Goal: Task Accomplishment & Management: Manage account settings

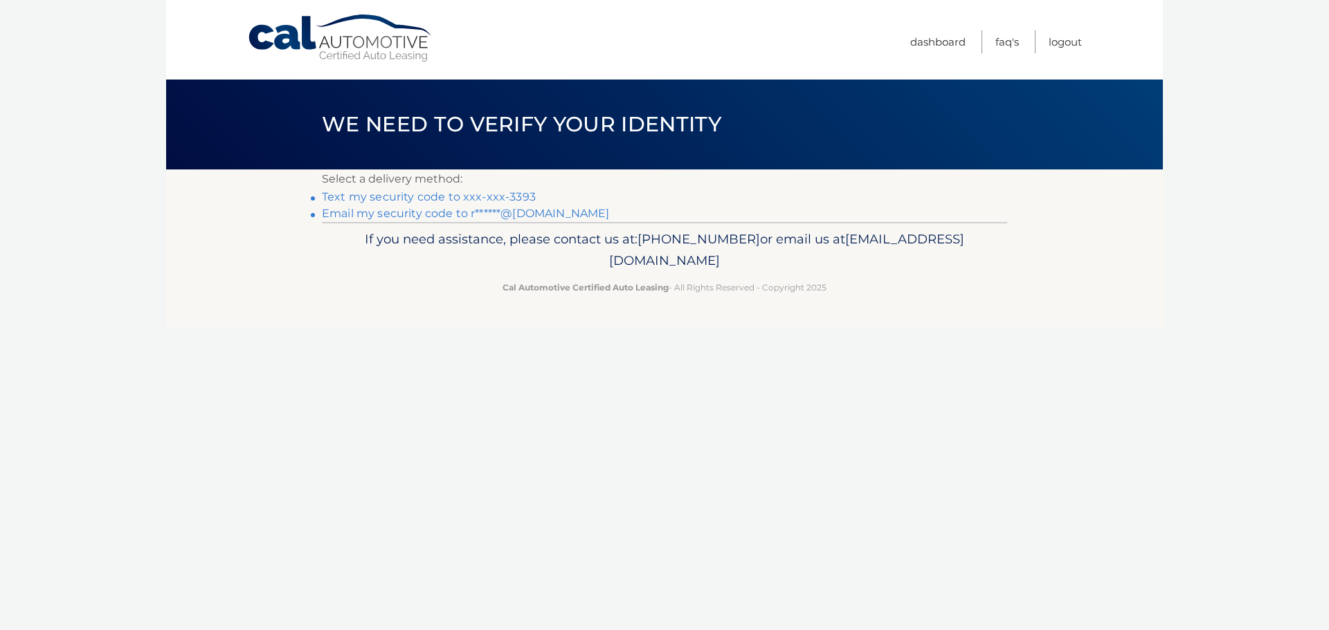
click at [459, 194] on link "Text my security code to xxx-xxx-3393" at bounding box center [429, 196] width 214 height 13
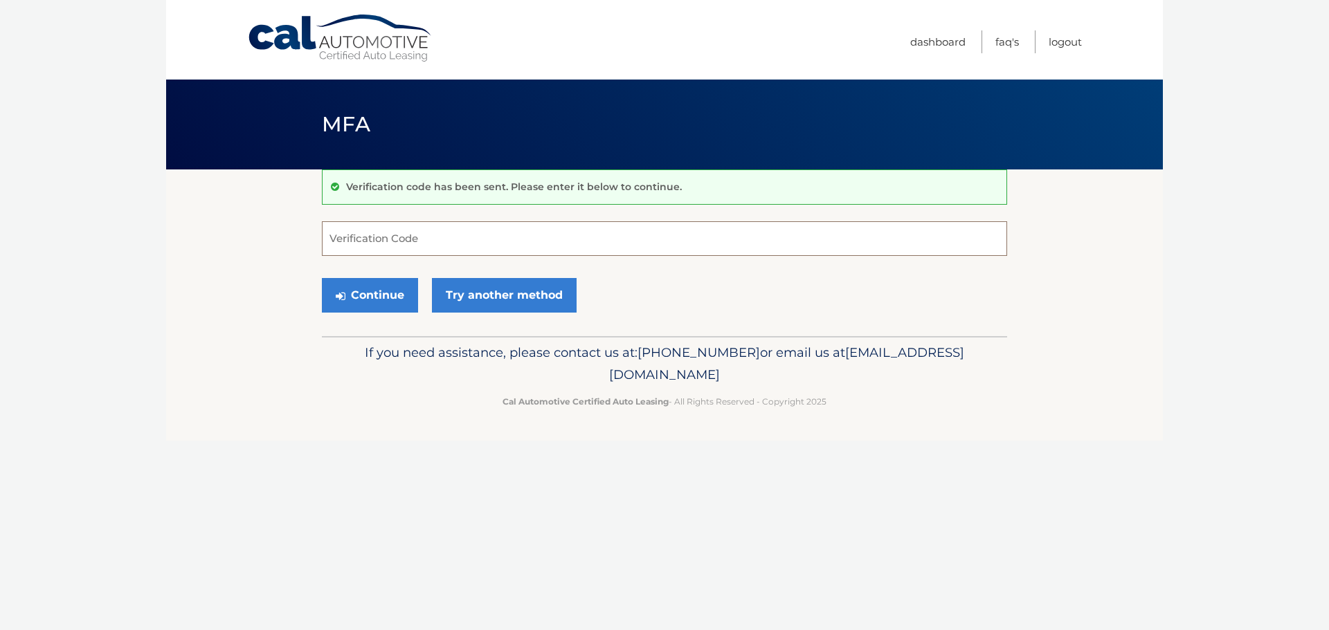
click at [383, 236] on input "Verification Code" at bounding box center [664, 238] width 685 height 35
type input "746359"
click at [379, 291] on button "Continue" at bounding box center [370, 295] width 96 height 35
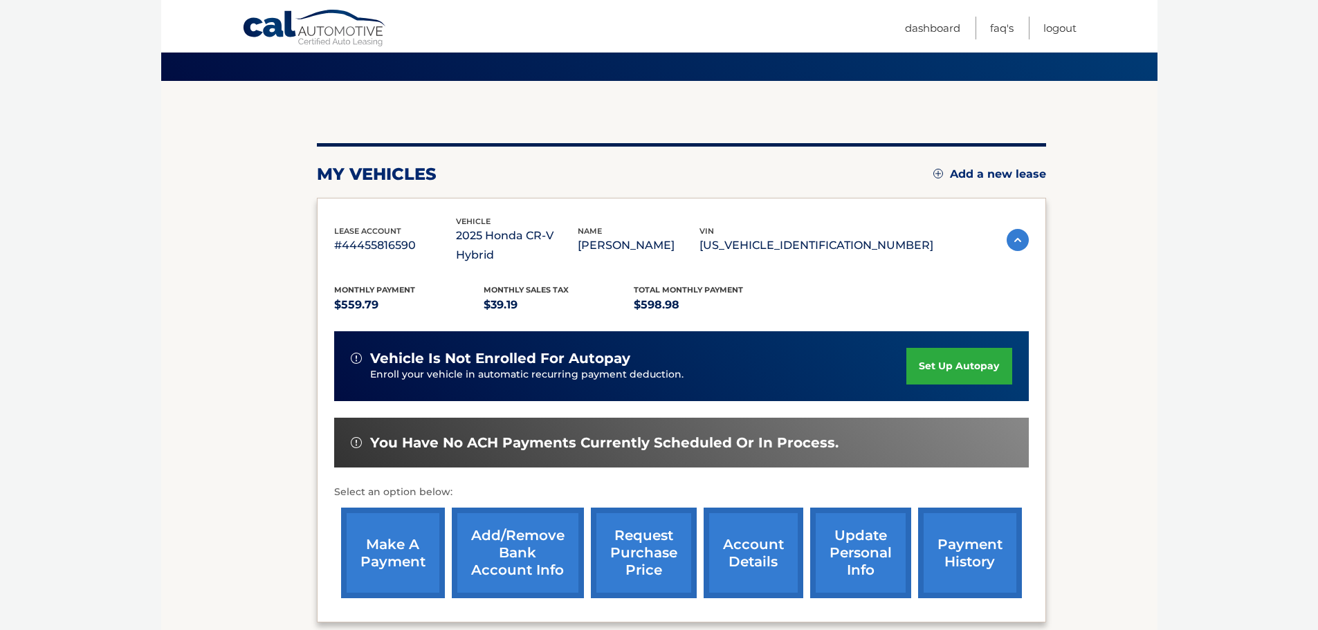
scroll to position [100, 0]
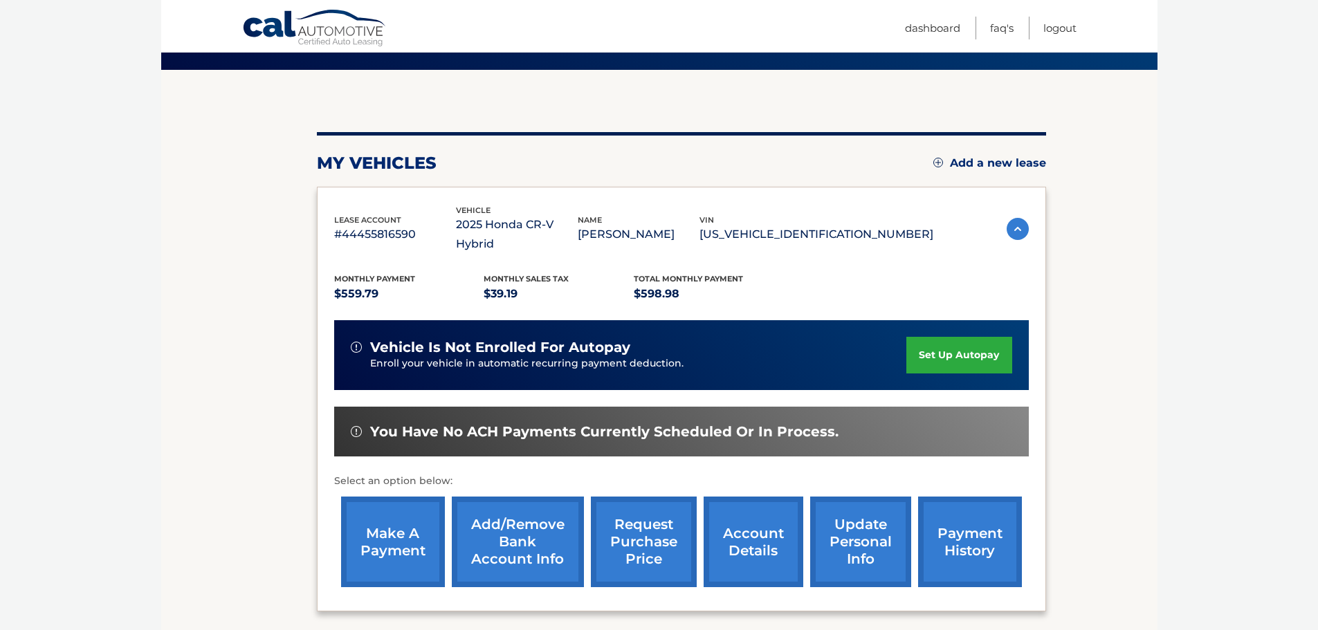
click at [407, 508] on link "make a payment" at bounding box center [393, 542] width 104 height 91
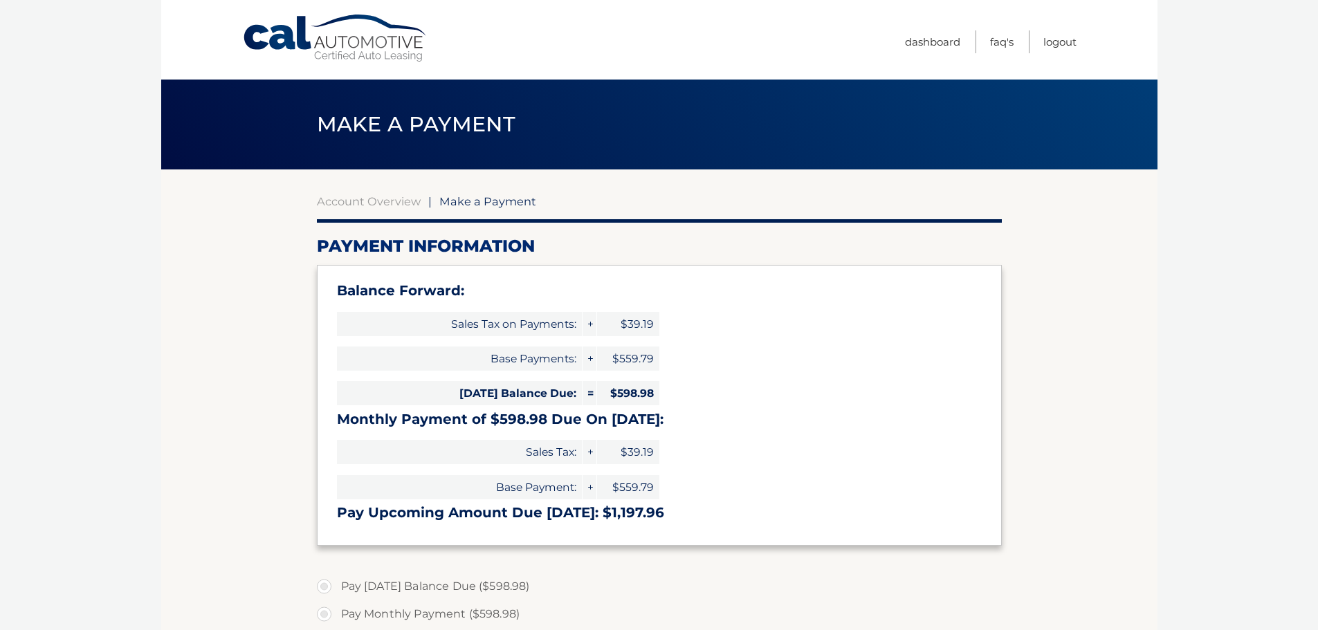
select select "YTFhYWY1NjYtMTVhNi00NWYwLWExNmYtNjExNzY3ZWUyNDAz"
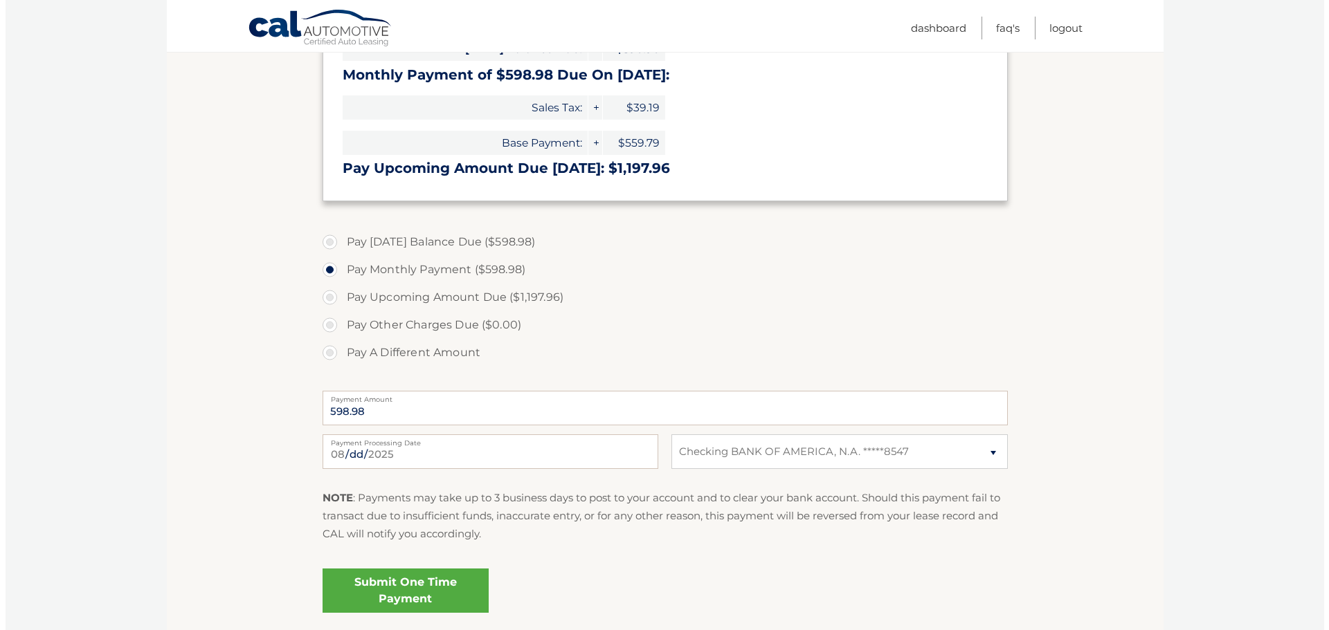
scroll to position [353, 0]
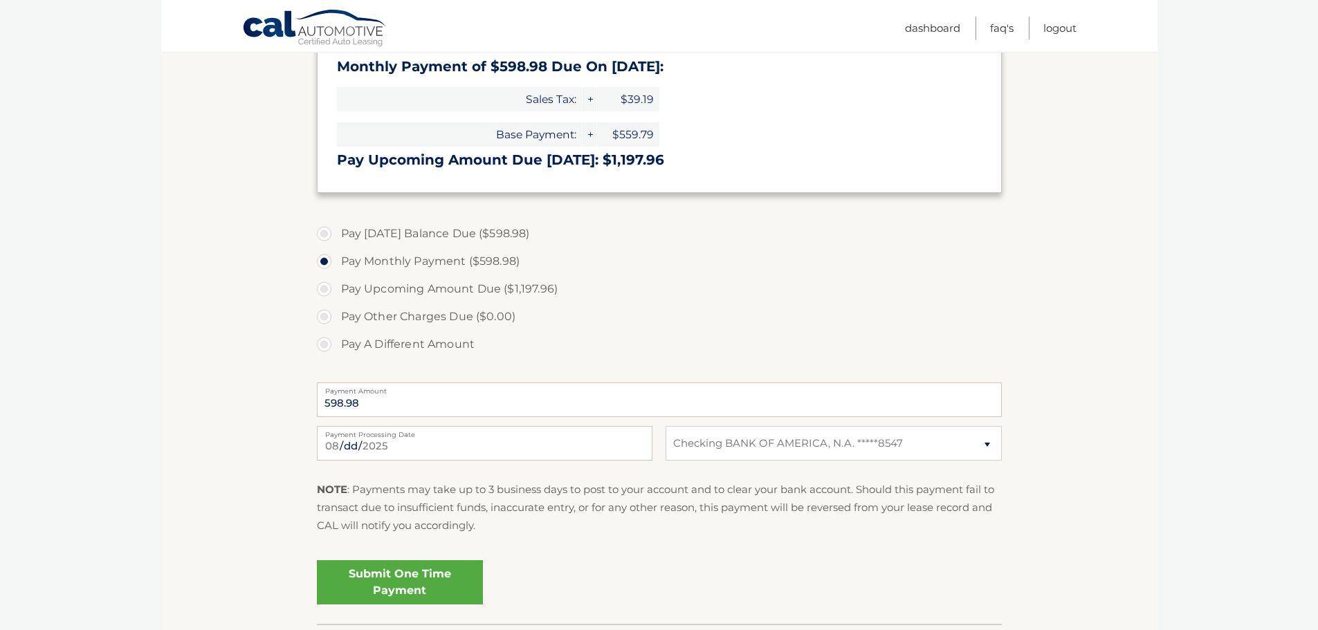
click at [416, 579] on link "Submit One Time Payment" at bounding box center [400, 583] width 166 height 44
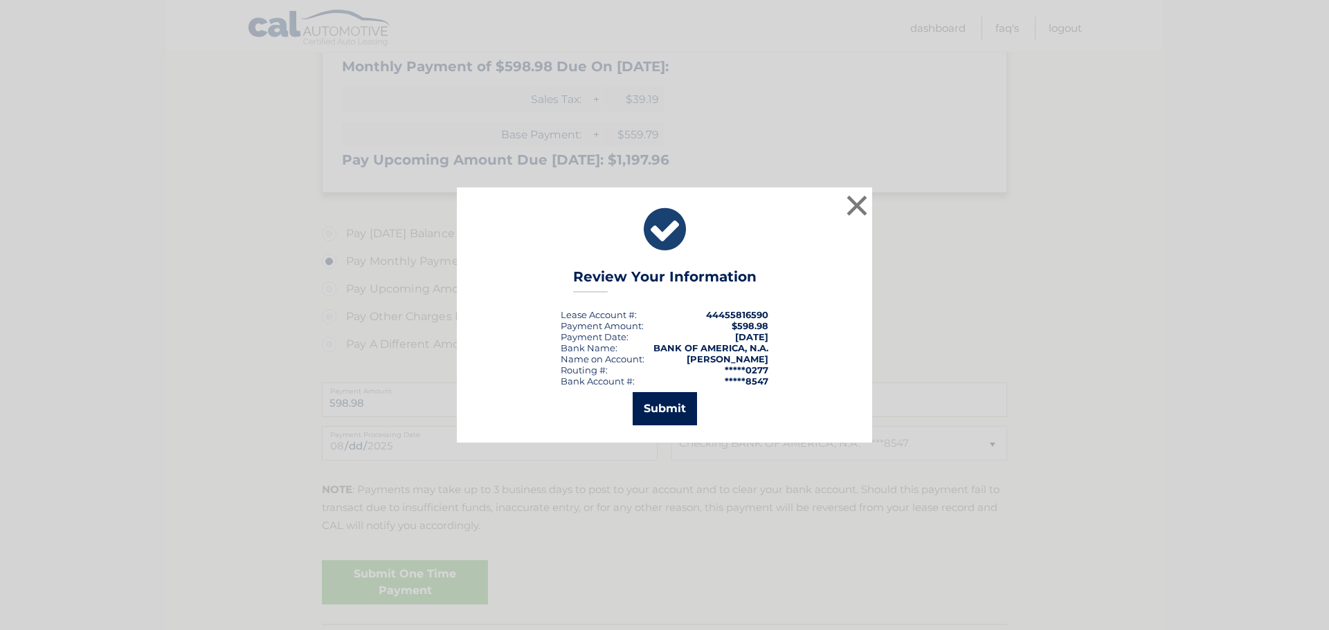
click at [665, 408] on button "Submit" at bounding box center [665, 408] width 64 height 33
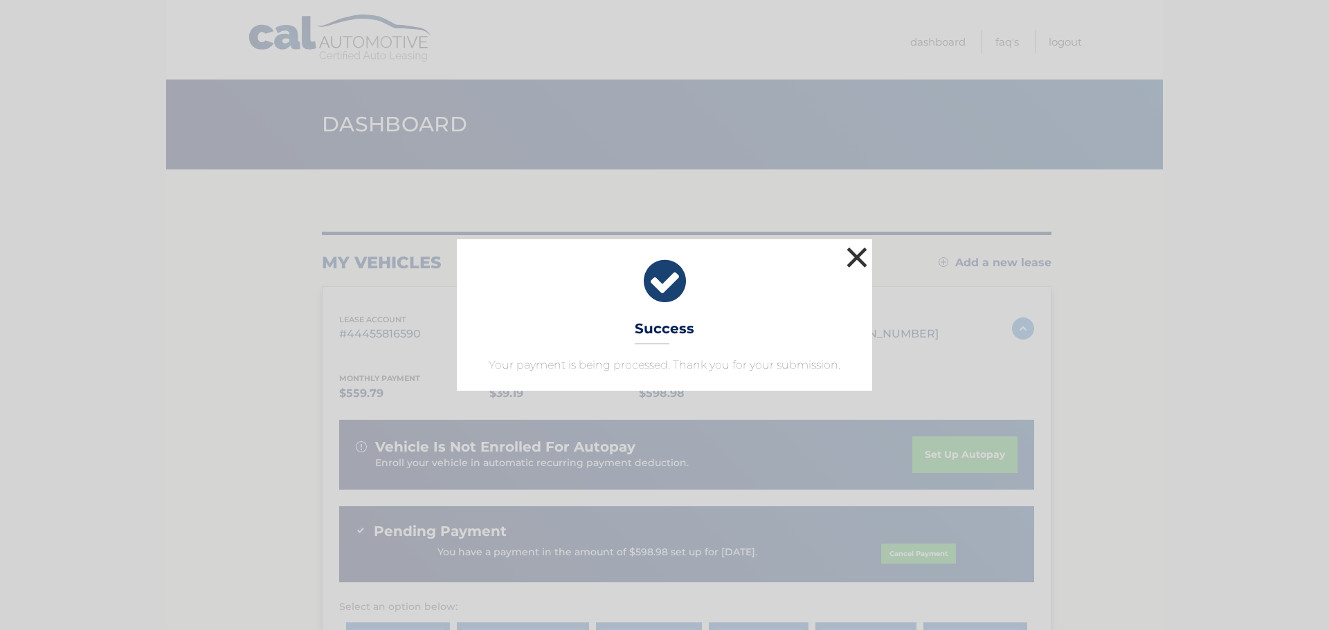
click at [857, 257] on button "×" at bounding box center [857, 258] width 28 height 28
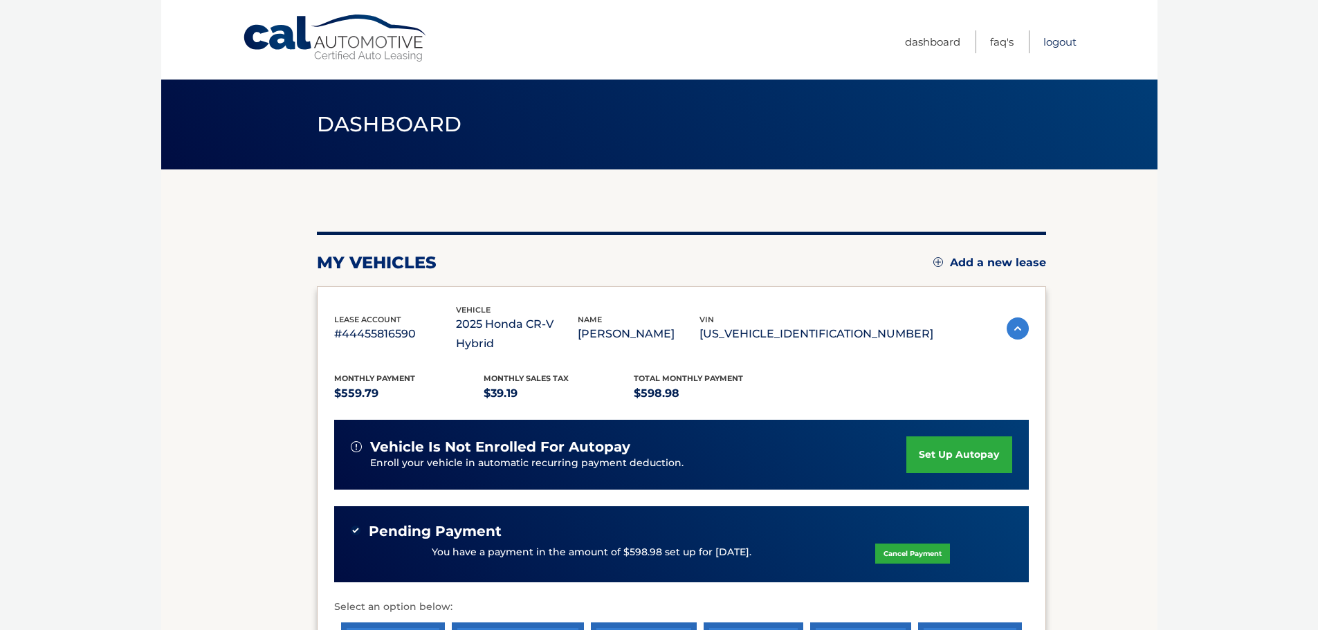
click at [1055, 41] on link "Logout" at bounding box center [1060, 41] width 33 height 23
